Goal: Information Seeking & Learning: Learn about a topic

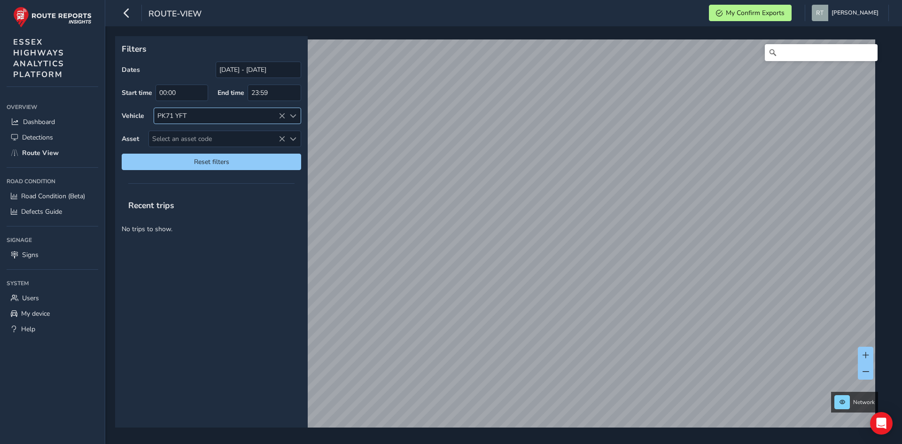
click at [282, 118] on icon at bounding box center [282, 116] width 7 height 7
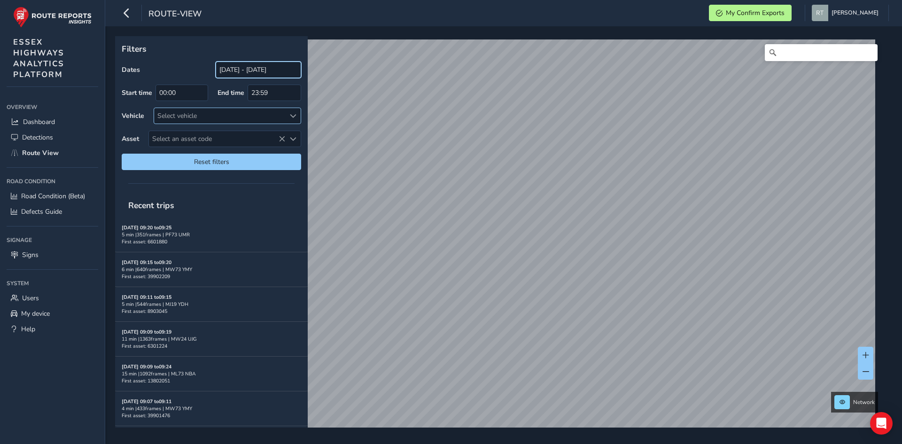
click at [288, 74] on input "[DATE] - [DATE]" at bounding box center [258, 70] width 85 height 16
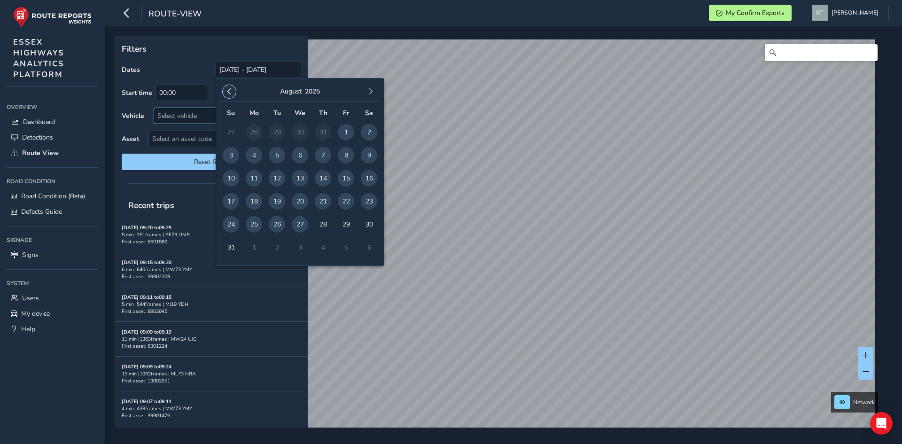
click at [232, 94] on span "button" at bounding box center [229, 91] width 7 height 7
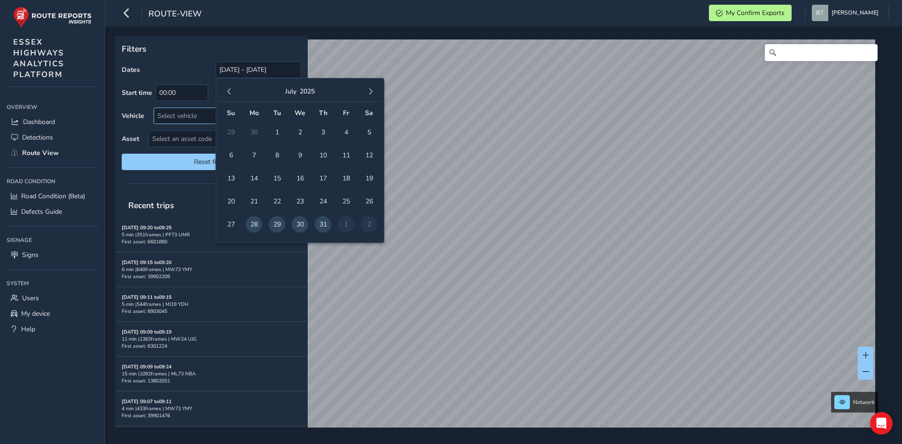
click at [232, 94] on span "button" at bounding box center [229, 91] width 7 height 7
click at [233, 132] on span "1" at bounding box center [231, 132] width 16 height 16
click at [369, 87] on button "button" at bounding box center [370, 91] width 13 height 13
click at [301, 224] on span "27" at bounding box center [300, 224] width 16 height 16
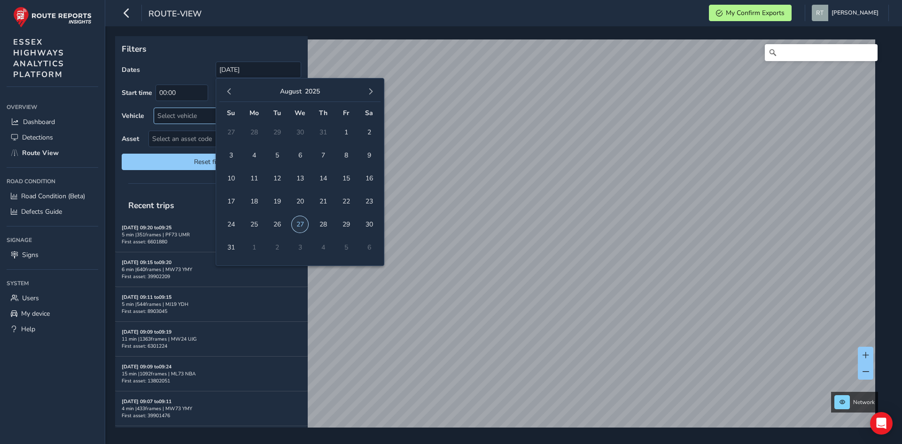
type input "[DATE] - [DATE]"
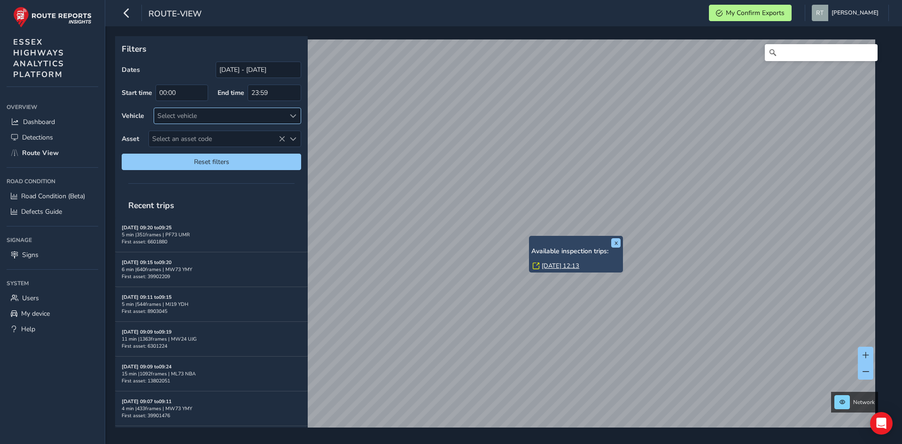
click at [559, 268] on link "[DATE] 12:13" at bounding box center [561, 266] width 38 height 8
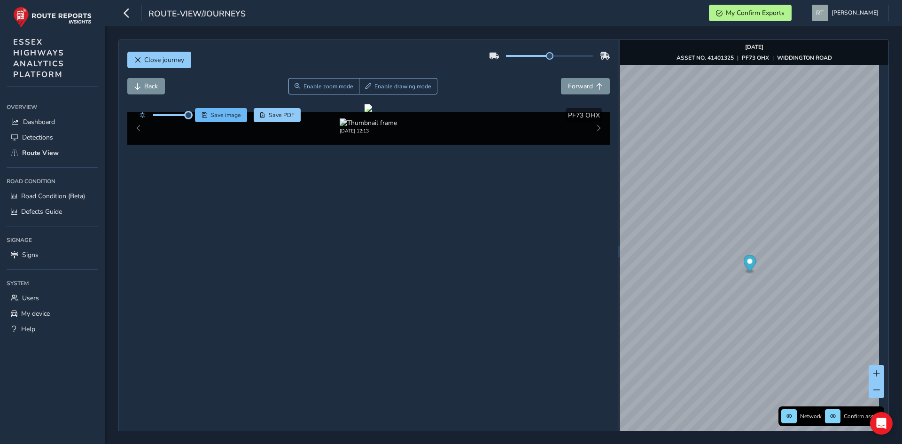
drag, startPoint x: 171, startPoint y: 112, endPoint x: 208, endPoint y: 115, distance: 36.8
click at [208, 115] on div "Save image Save PDF" at bounding box center [218, 115] width 166 height 14
click at [364, 112] on div at bounding box center [368, 108] width 8 height 8
click at [332, 89] on span "Enable zoom mode" at bounding box center [328, 87] width 50 height 8
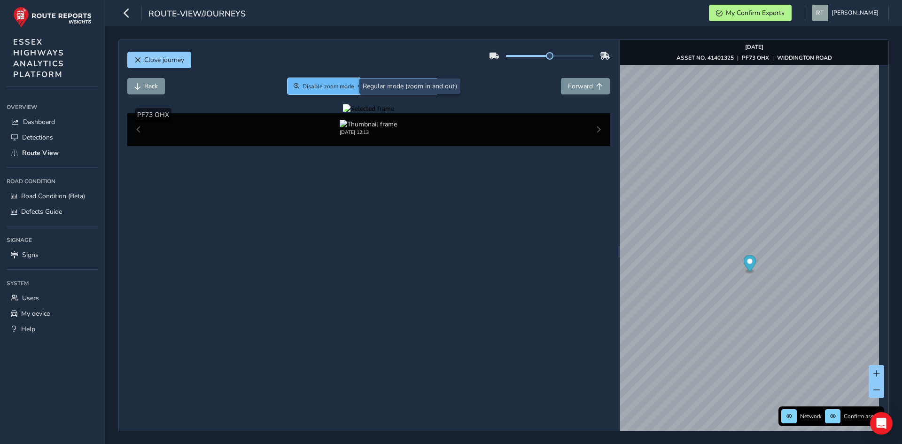
click at [332, 89] on span "Disable zoom mode" at bounding box center [328, 87] width 52 height 8
